Goal: Information Seeking & Learning: Get advice/opinions

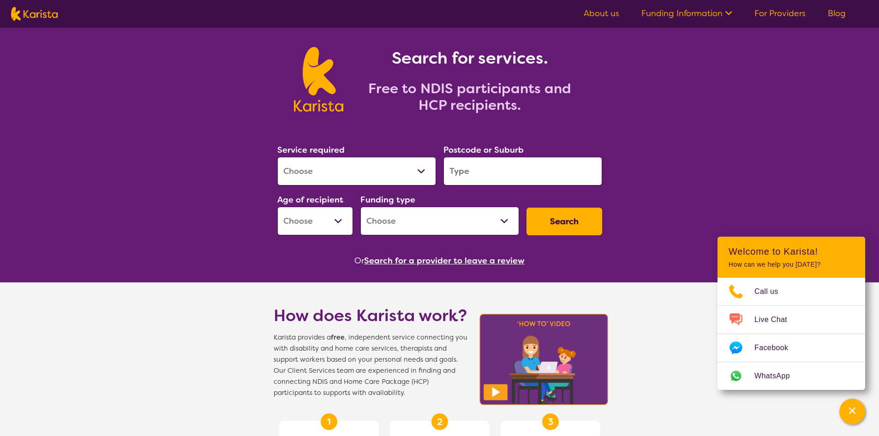
scroll to position [46, 0]
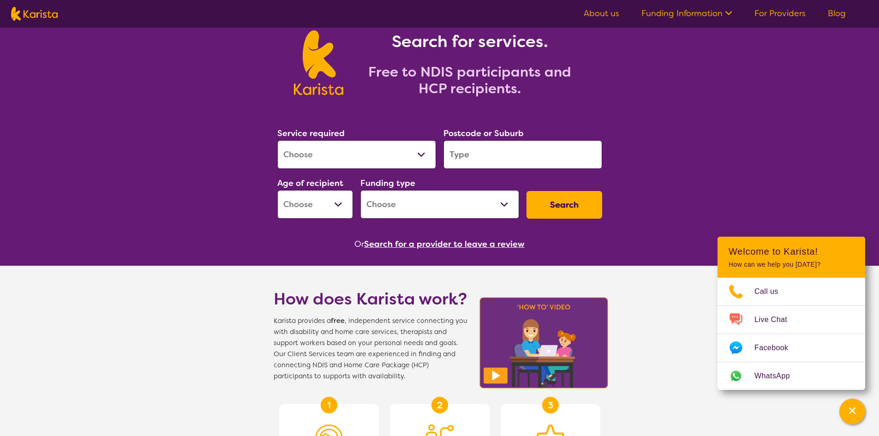
click at [338, 152] on select "Allied Health Assistant Assessment ([MEDICAL_DATA] or [MEDICAL_DATA]) Behaviour…" at bounding box center [356, 154] width 159 height 29
select select "[MEDICAL_DATA]"
click at [277, 140] on select "Allied Health Assistant Assessment ([MEDICAL_DATA] or [MEDICAL_DATA]) Behaviour…" at bounding box center [356, 154] width 159 height 29
click at [530, 157] on input "search" at bounding box center [523, 154] width 159 height 29
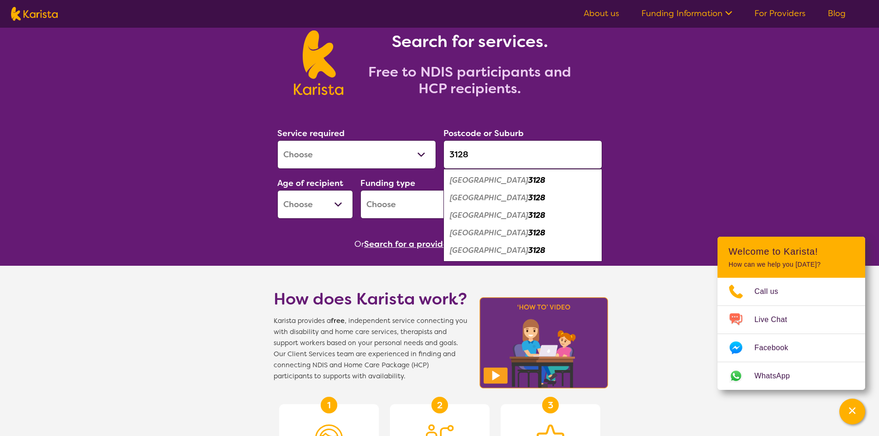
type input "3128"
click at [470, 181] on em "[GEOGRAPHIC_DATA]" at bounding box center [489, 180] width 78 height 10
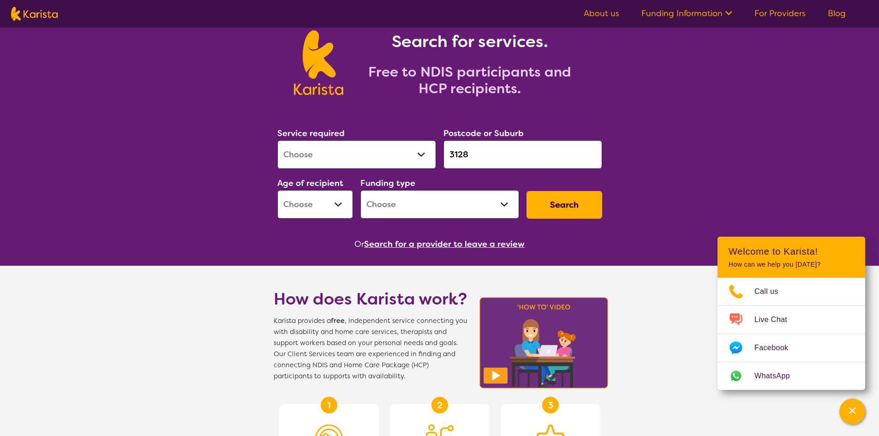
click at [335, 205] on select "Early Childhood - 0 to 9 Child - 10 to 11 Adolescent - 12 to 17 Adult - 18 to 6…" at bounding box center [315, 204] width 76 height 29
select select "EC"
click at [277, 190] on select "Early Childhood - 0 to 9 Child - 10 to 11 Adolescent - 12 to 17 Adult - 18 to 6…" at bounding box center [315, 204] width 76 height 29
click at [397, 206] on select "Home Care Package (HCP) National Disability Insurance Scheme (NDIS) I don't know" at bounding box center [440, 204] width 159 height 29
select select "NDIS"
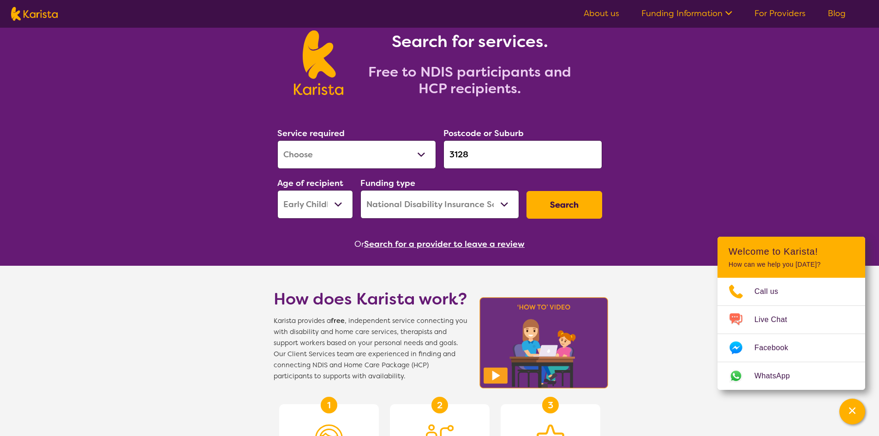
click at [361, 190] on select "Home Care Package (HCP) National Disability Insurance Scheme (NDIS) I don't know" at bounding box center [440, 204] width 159 height 29
click at [570, 205] on button "Search" at bounding box center [565, 205] width 76 height 28
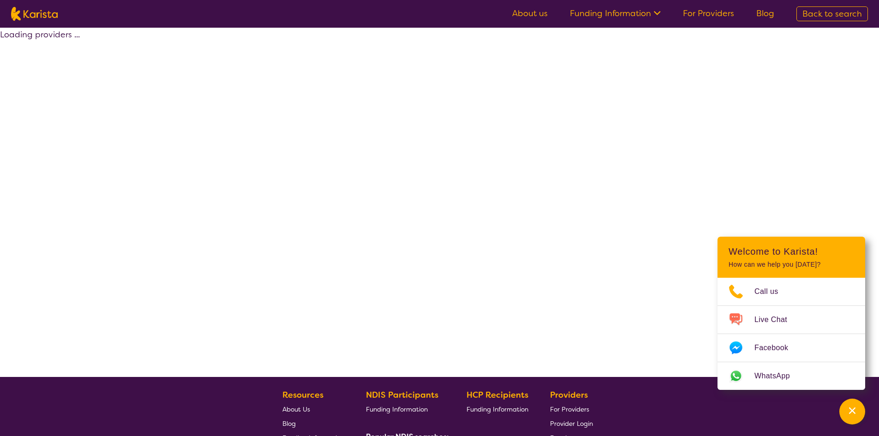
select select "by_score"
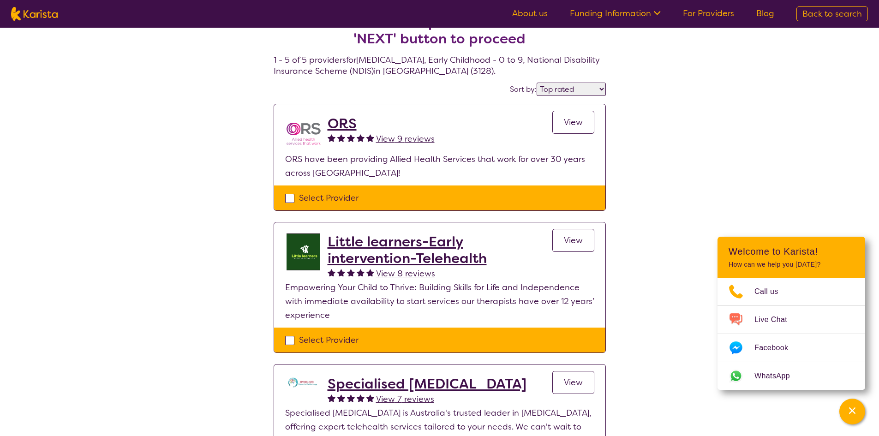
scroll to position [46, 0]
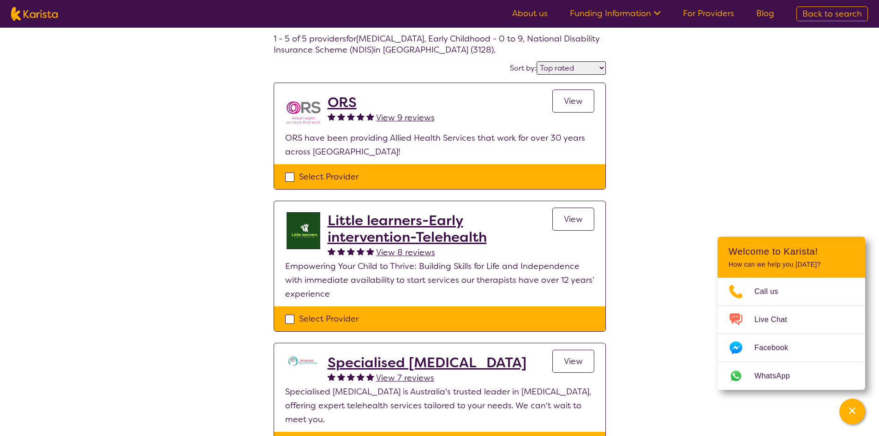
click at [381, 121] on span "View 9 reviews" at bounding box center [405, 117] width 59 height 11
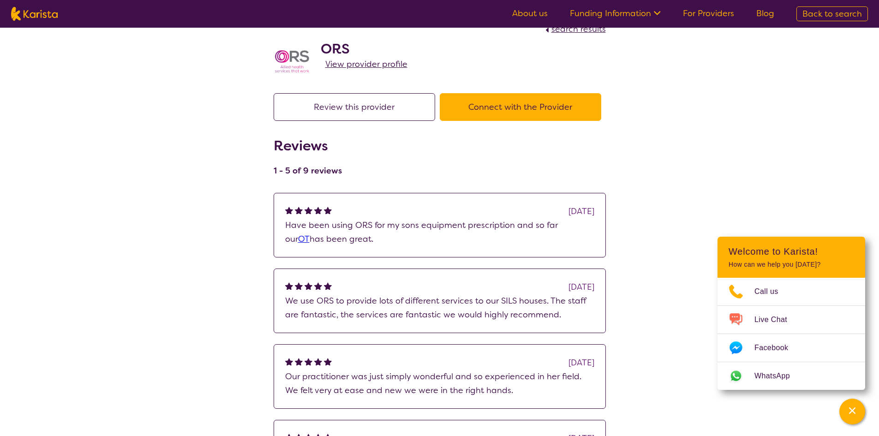
scroll to position [46, 0]
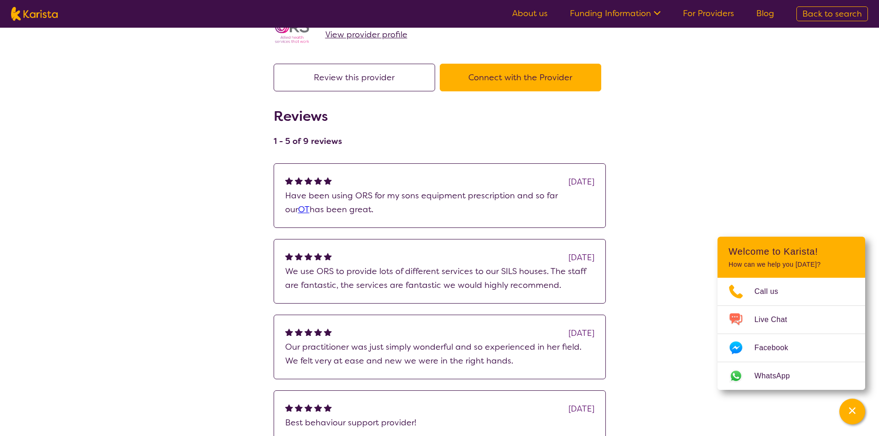
select select "by_score"
